Goal: Information Seeking & Learning: Learn about a topic

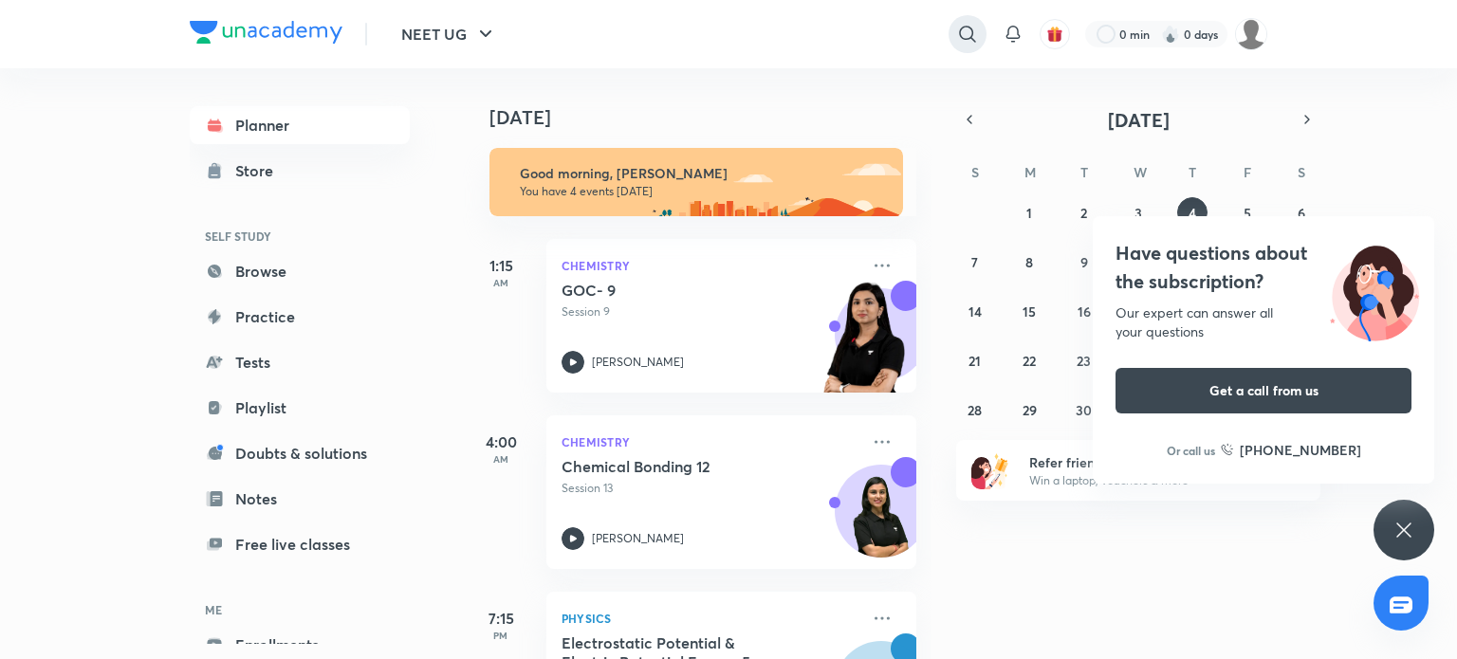
click at [973, 34] on icon at bounding box center [967, 34] width 23 height 23
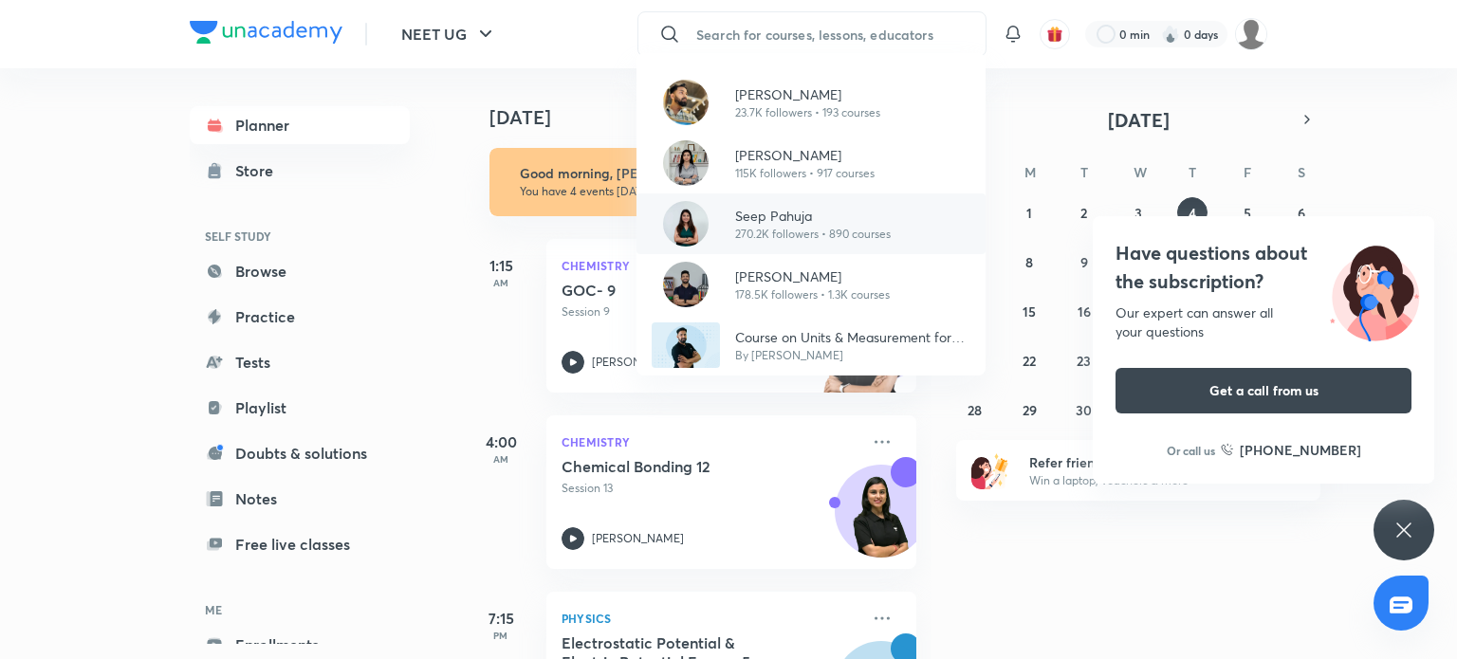
click at [812, 212] on p "Seep Pahuja" at bounding box center [813, 216] width 156 height 20
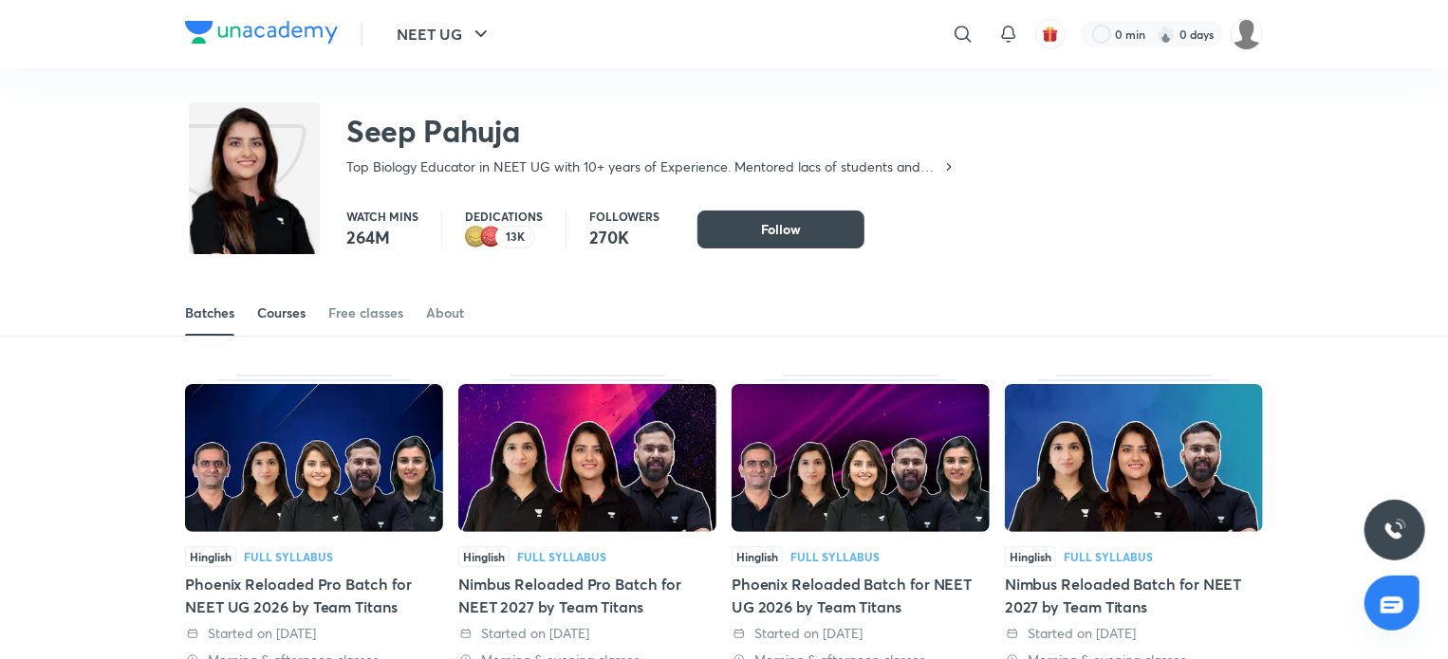
click at [280, 316] on div "Courses" at bounding box center [281, 313] width 48 height 19
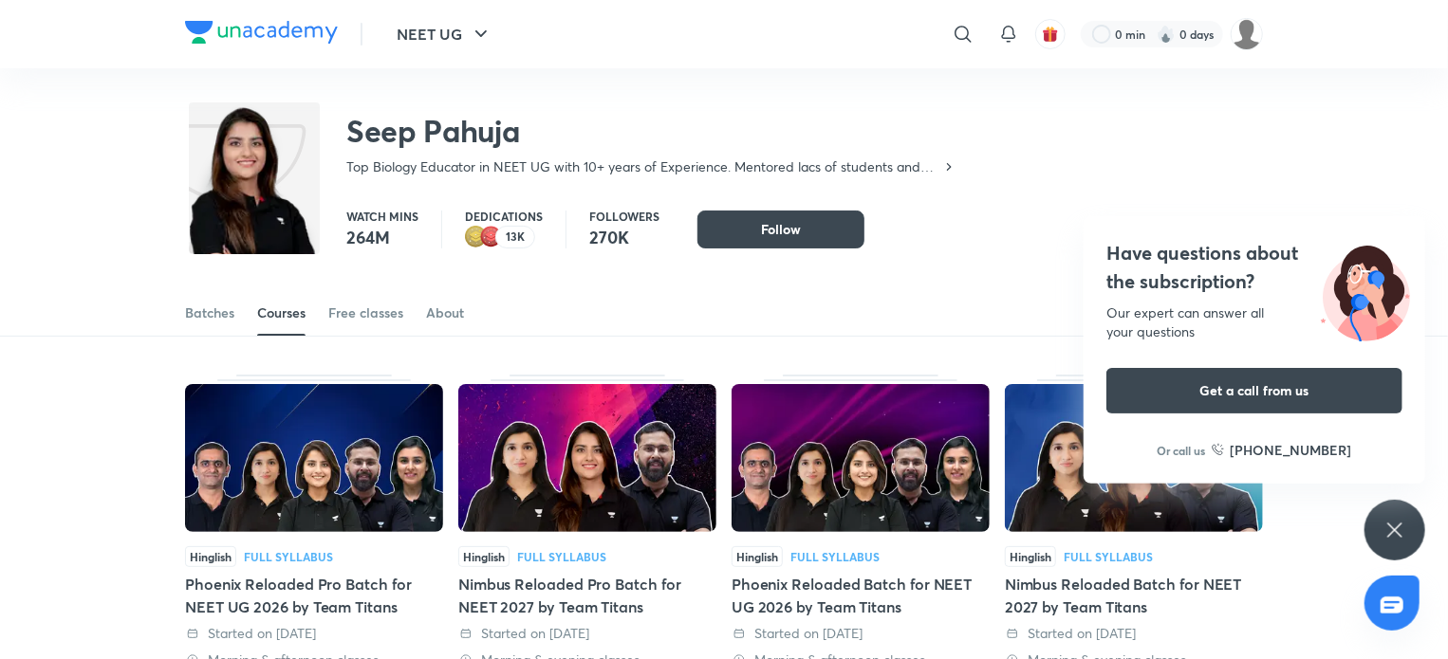
click at [1397, 549] on div "Have questions about the subscription? Our expert can answer all your questions…" at bounding box center [1394, 530] width 61 height 61
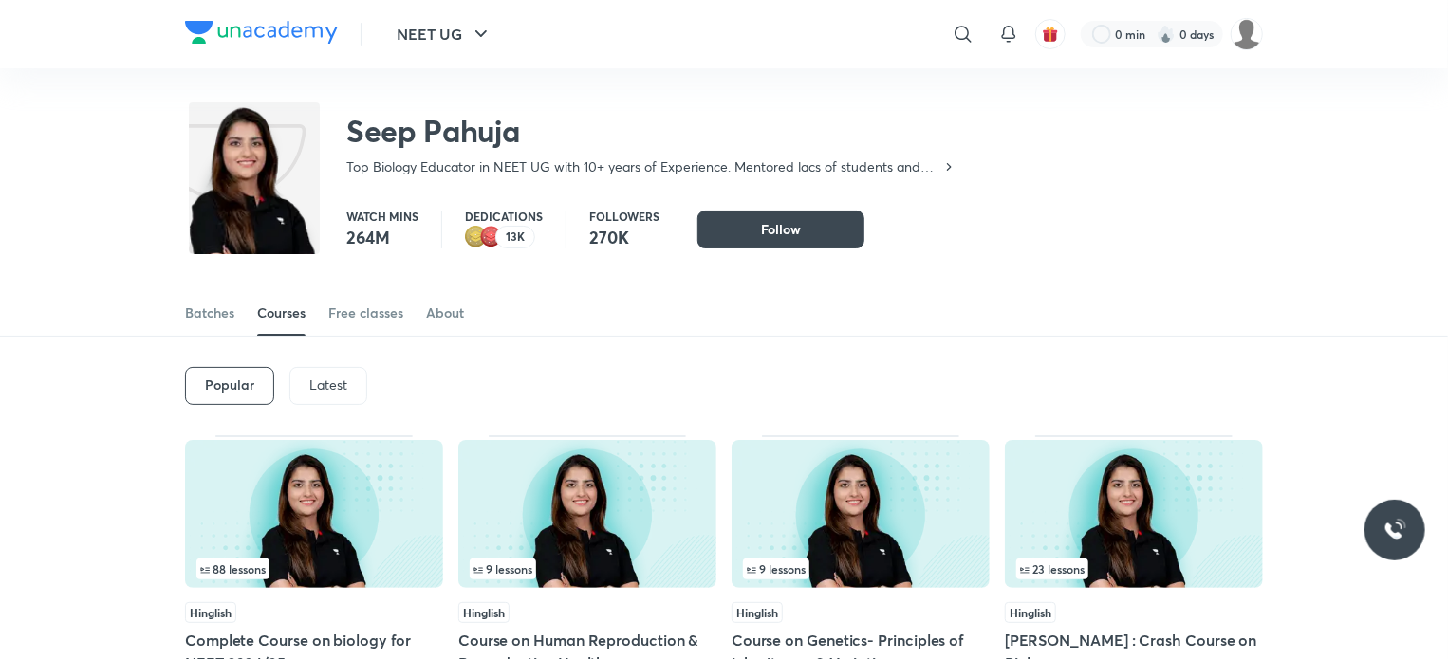
click at [311, 382] on p "Latest" at bounding box center [328, 385] width 38 height 15
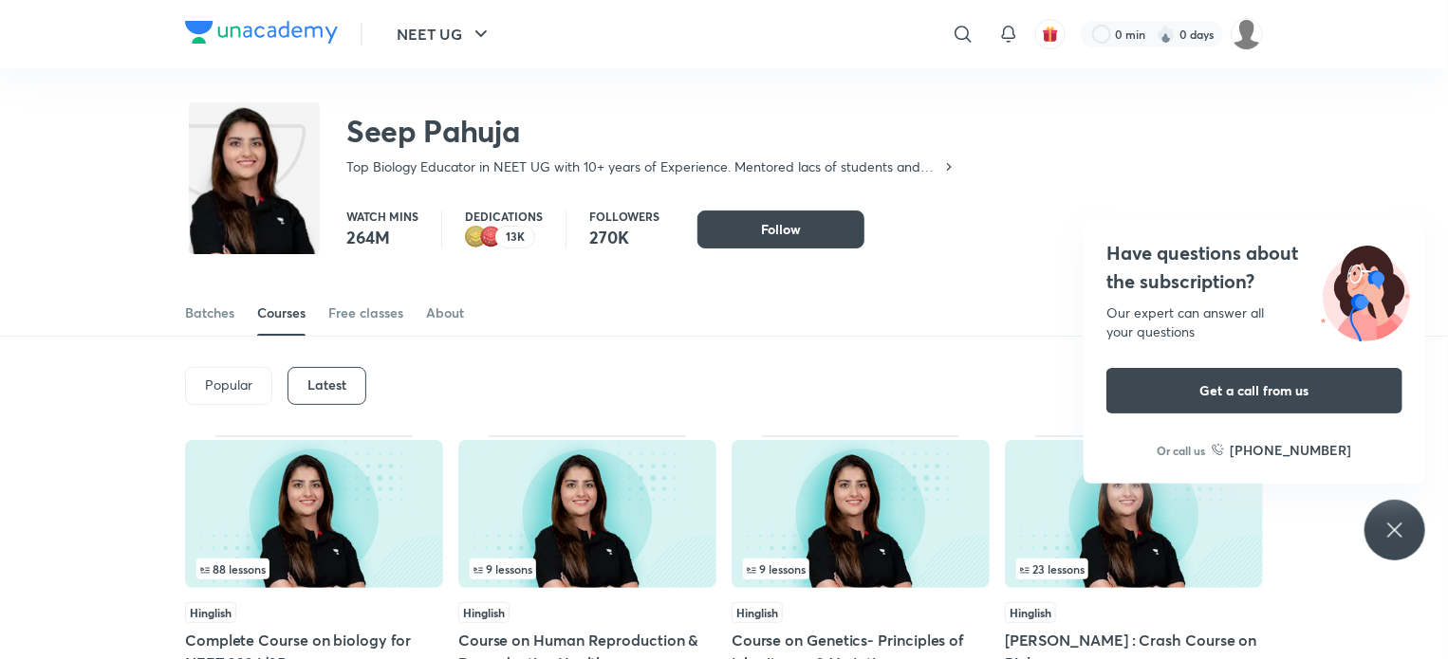
click at [1382, 525] on div "Have questions about the subscription? Our expert can answer all your questions…" at bounding box center [1394, 530] width 61 height 61
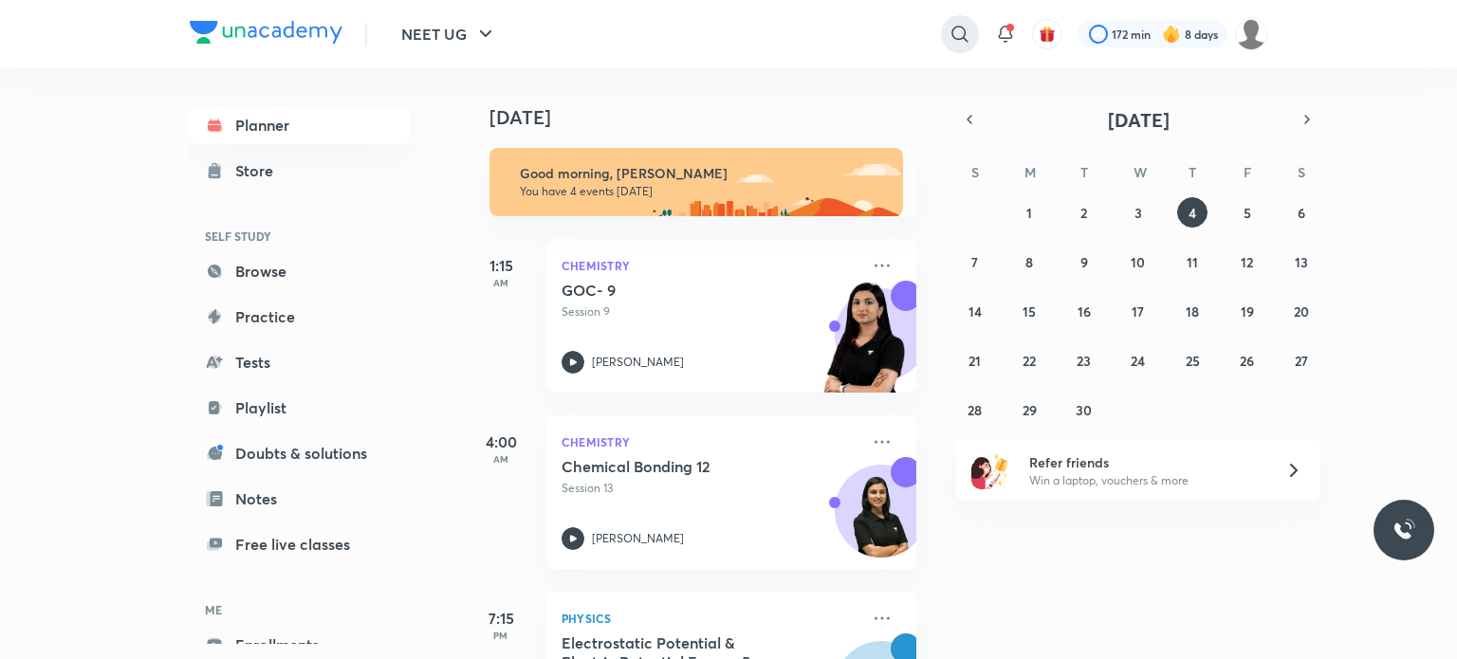
click at [961, 42] on icon at bounding box center [960, 34] width 23 height 23
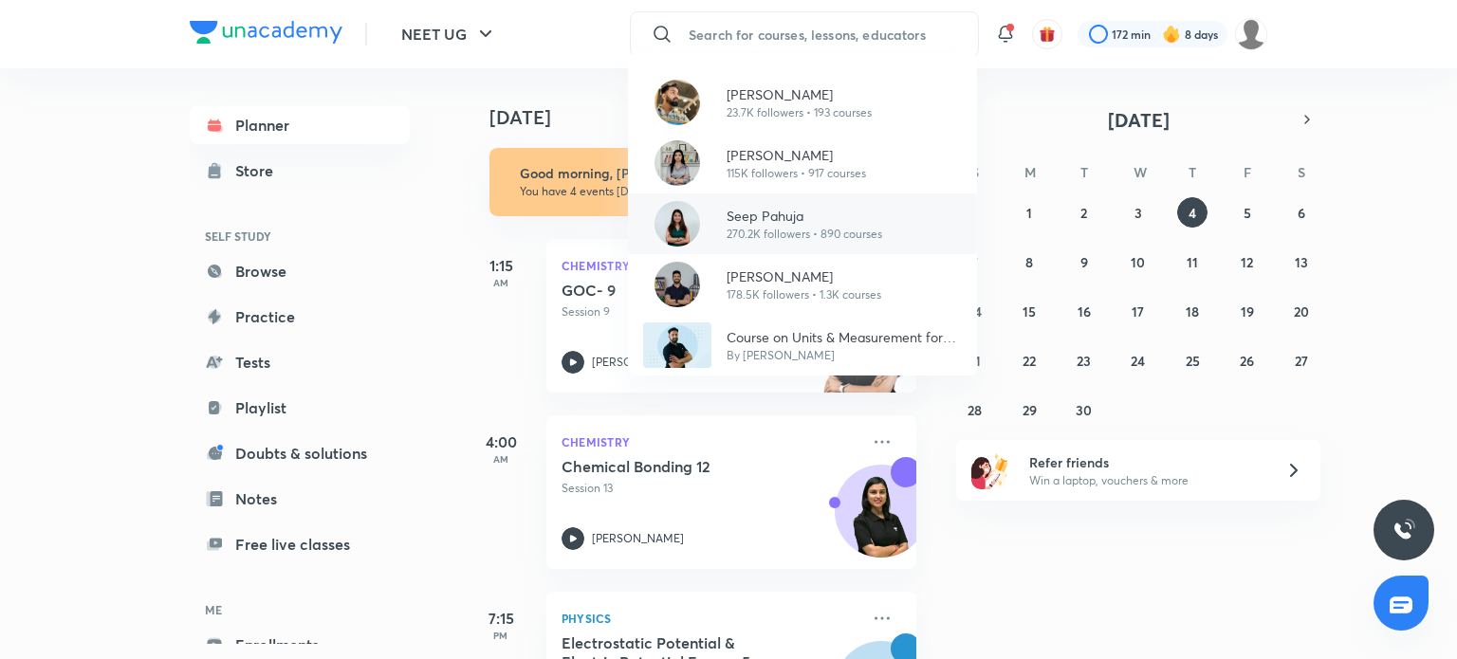
click at [828, 201] on div "Seep Pahuja 270.2K followers • 890 courses" at bounding box center [802, 224] width 349 height 61
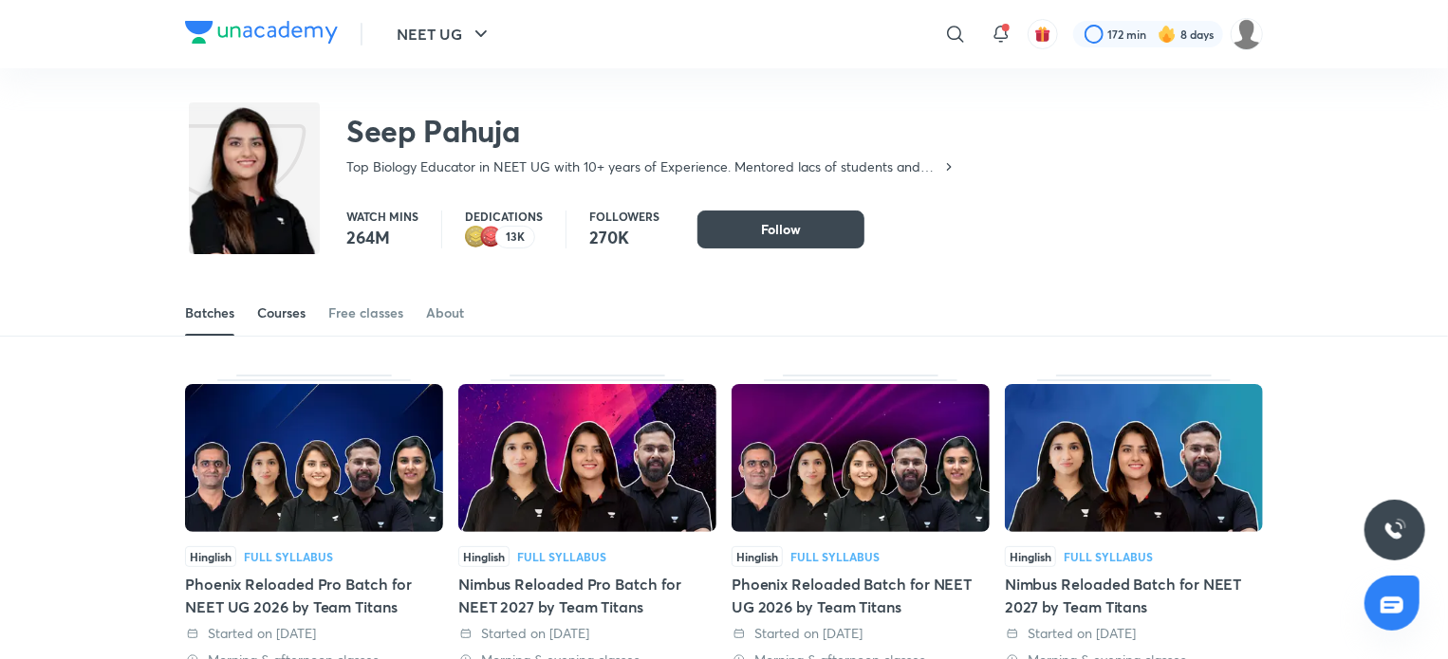
click at [289, 317] on div "Courses" at bounding box center [281, 313] width 48 height 19
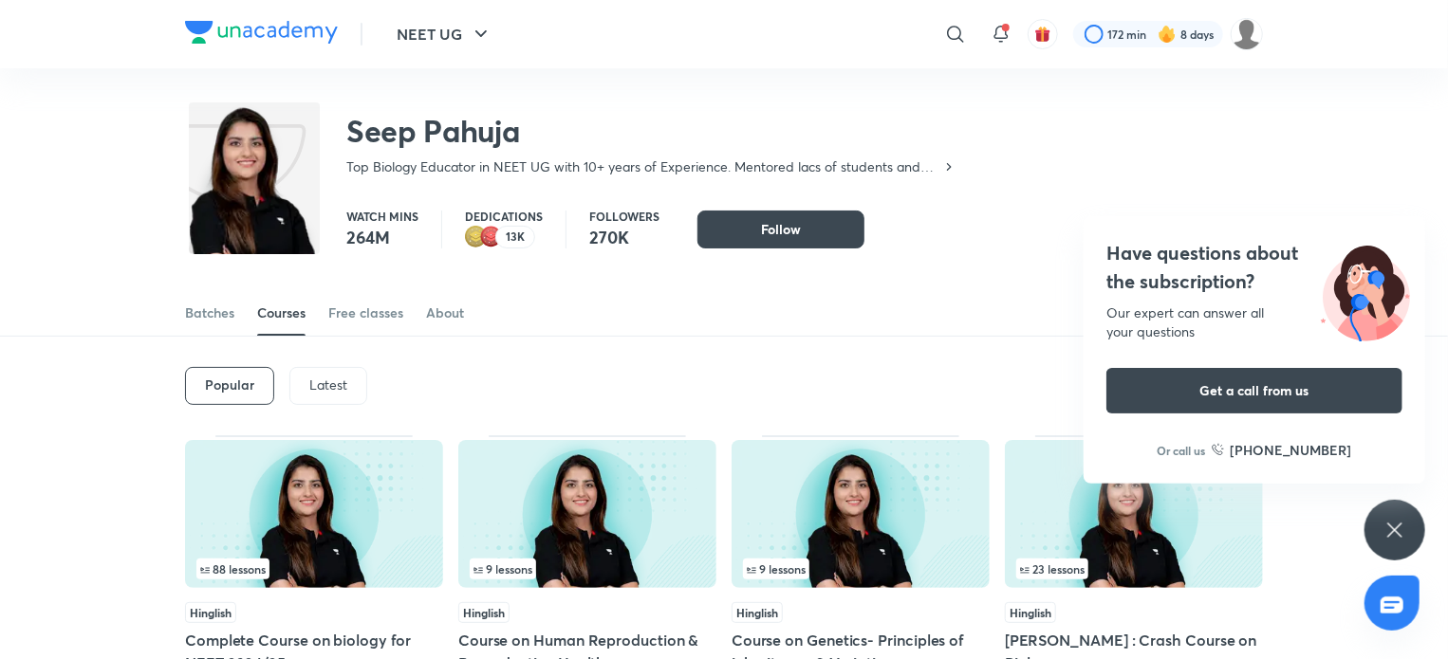
click at [324, 394] on div "Latest" at bounding box center [328, 386] width 78 height 38
click at [384, 522] on img at bounding box center [314, 514] width 258 height 148
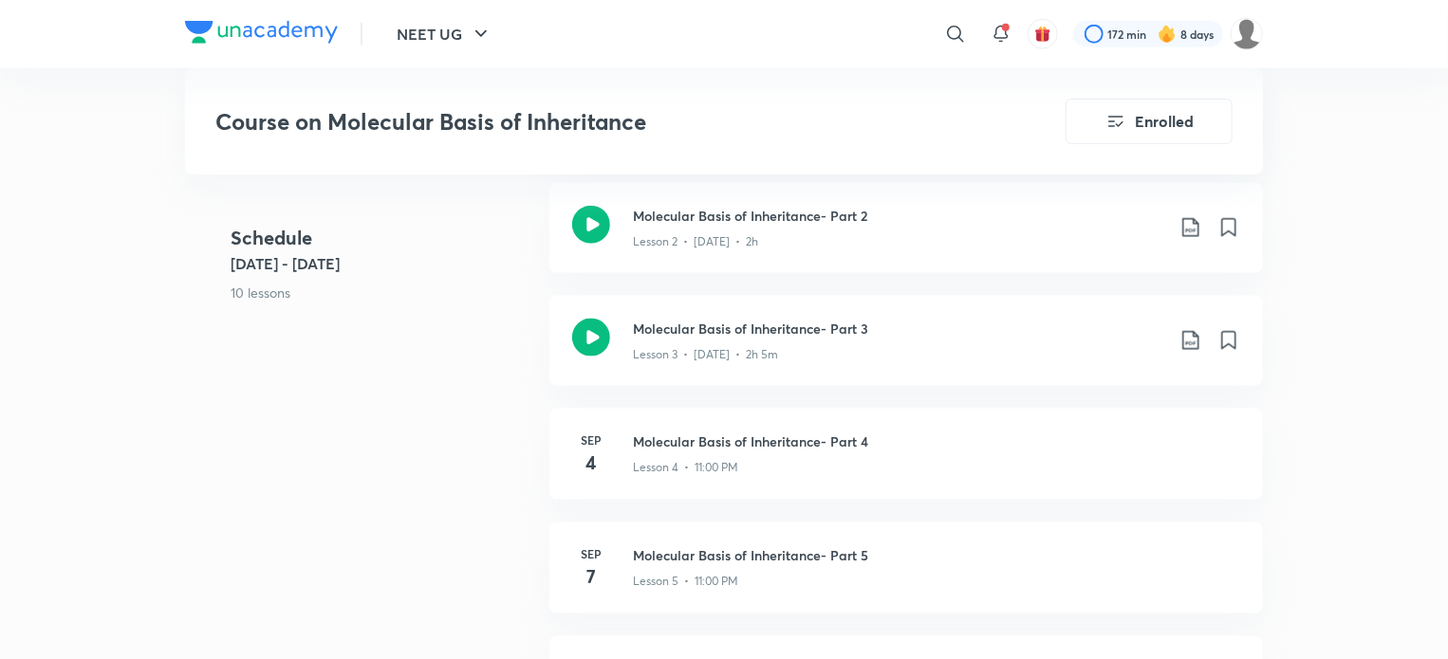
scroll to position [1101, 0]
click at [593, 332] on icon at bounding box center [591, 336] width 38 height 38
